Goal: Information Seeking & Learning: Understand process/instructions

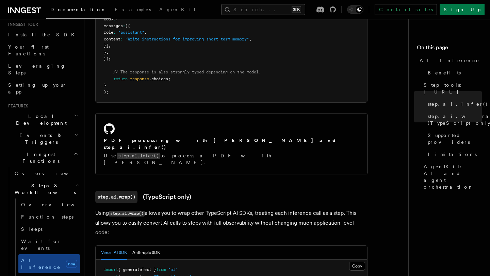
scroll to position [503, 0]
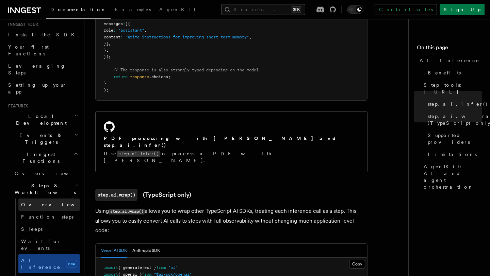
click at [49, 199] on link "Overview" at bounding box center [49, 205] width 62 height 12
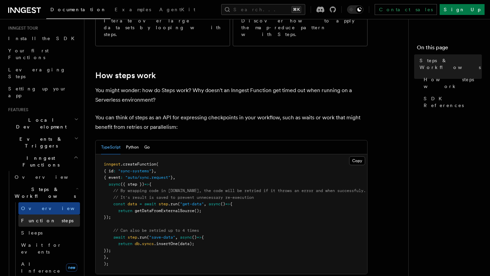
scroll to position [62, 0]
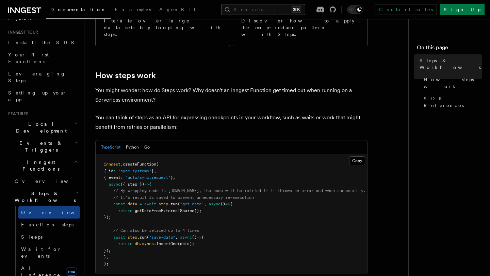
click at [73, 118] on h2 "Local Development" at bounding box center [42, 127] width 75 height 19
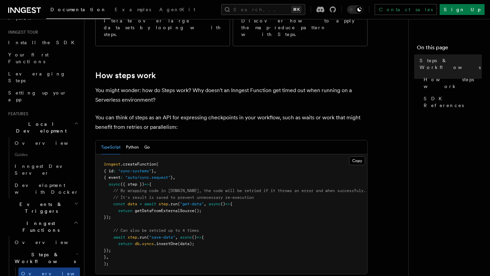
click at [73, 118] on h2 "Local Development" at bounding box center [42, 127] width 75 height 19
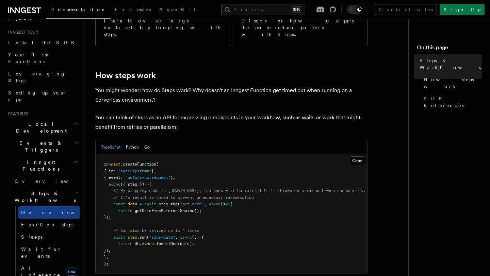
click at [78, 140] on icon "button" at bounding box center [76, 142] width 4 height 5
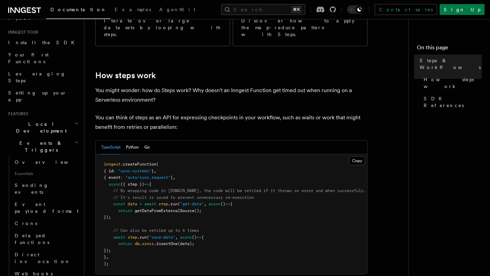
click at [78, 140] on icon "button" at bounding box center [76, 142] width 4 height 5
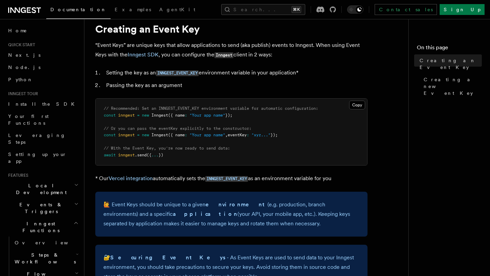
scroll to position [23, 0]
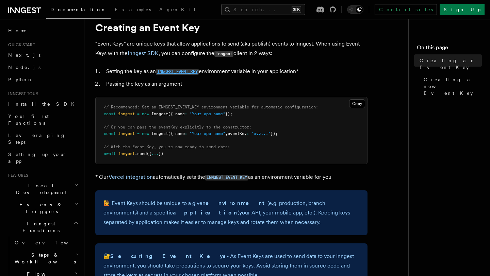
click at [187, 70] on code "INNGEST_EVENT_KEY" at bounding box center [177, 72] width 43 height 6
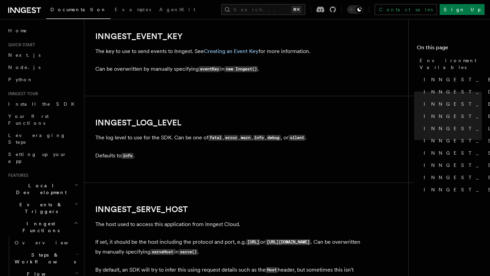
scroll to position [777, 0]
click at [242, 52] on link "Creating an Event Key" at bounding box center [231, 51] width 55 height 6
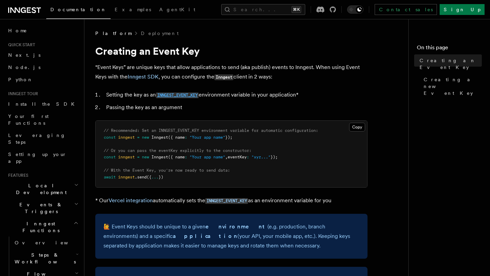
click at [188, 95] on code "INNGEST_EVENT_KEY" at bounding box center [177, 96] width 43 height 6
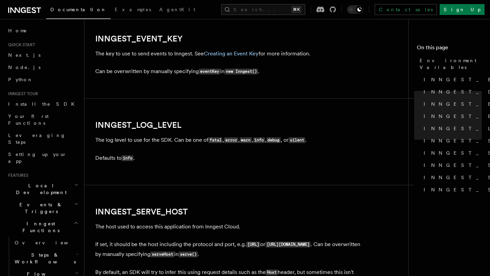
scroll to position [777, 0]
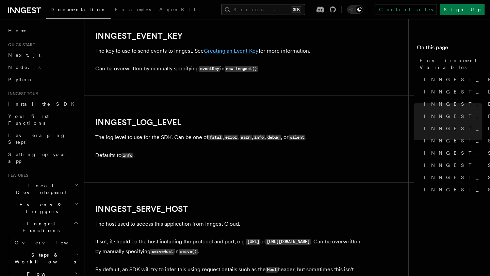
click at [223, 52] on link "Creating an Event Key" at bounding box center [231, 51] width 55 height 6
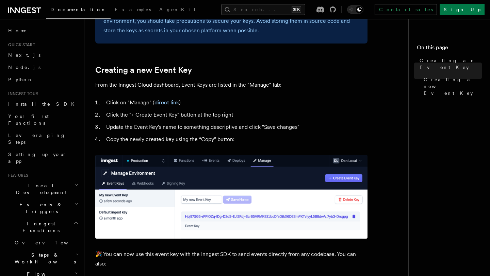
scroll to position [268, 0]
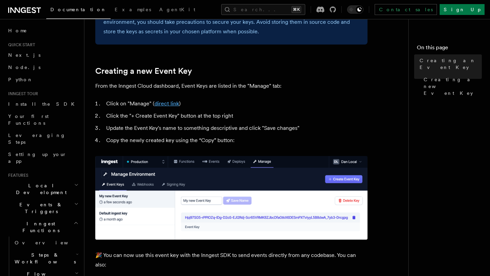
click at [171, 106] on link "direct link" at bounding box center [167, 103] width 25 height 6
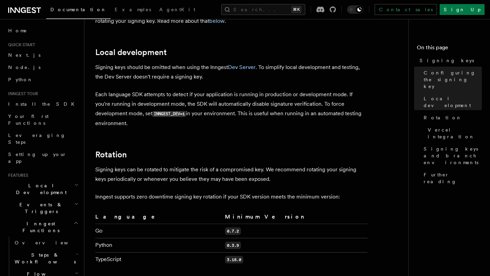
scroll to position [346, 0]
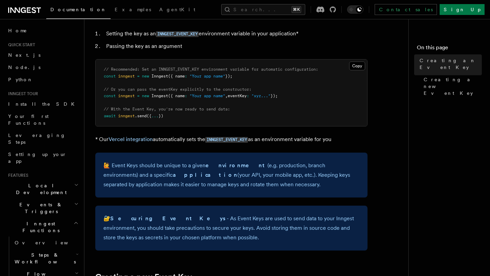
scroll to position [62, 0]
click at [244, 139] on code "INNGEST_EVENT_KEY" at bounding box center [226, 140] width 43 height 6
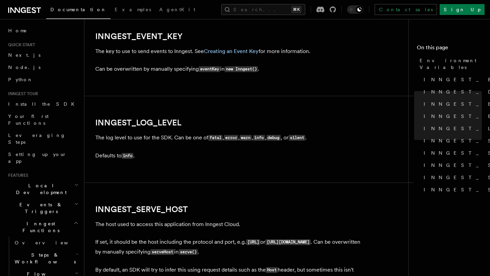
scroll to position [777, 0]
click at [241, 51] on link "Creating an Event Key" at bounding box center [231, 51] width 55 height 6
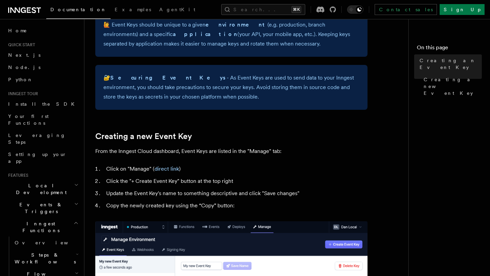
scroll to position [209, 0]
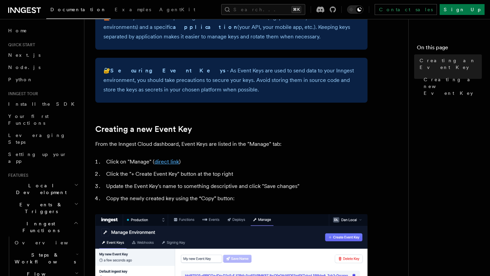
click at [171, 159] on link "direct link" at bounding box center [167, 162] width 25 height 6
